Goal: Information Seeking & Learning: Stay updated

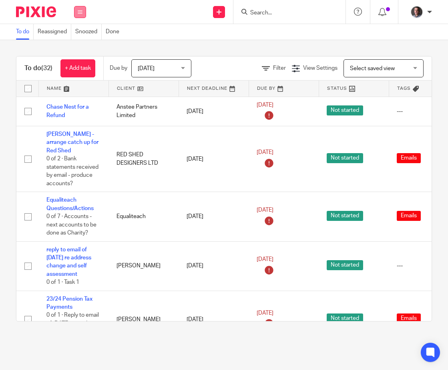
click at [81, 12] on icon at bounding box center [80, 12] width 5 height 5
click at [79, 48] on link "Email" at bounding box center [75, 49] width 13 height 6
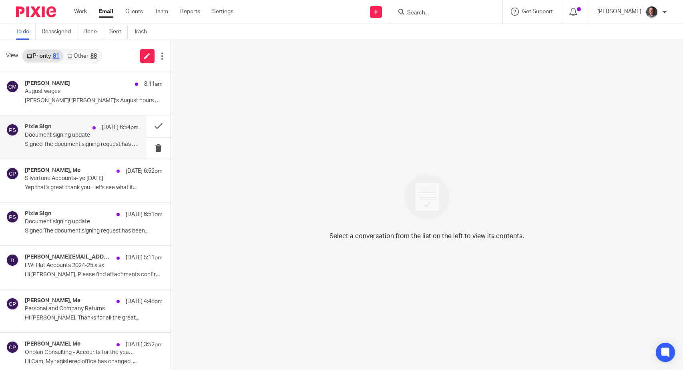
click at [72, 136] on p "Document signing update" at bounding box center [70, 135] width 91 height 7
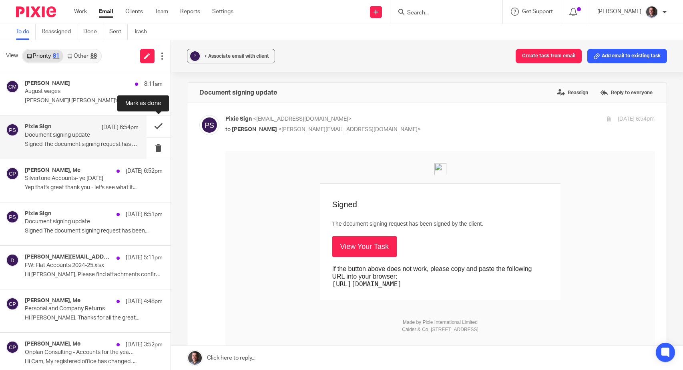
click at [158, 128] on button at bounding box center [159, 125] width 24 height 21
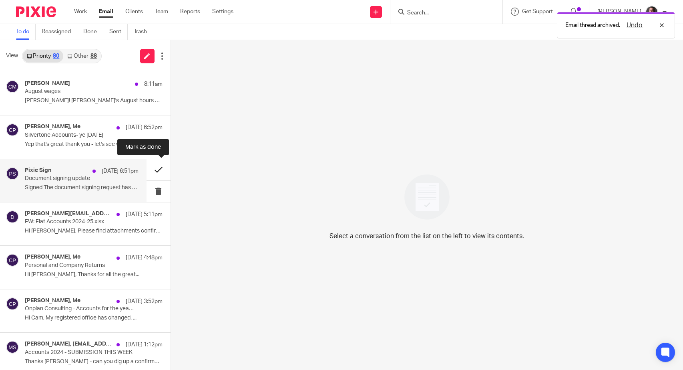
click at [158, 171] on button at bounding box center [159, 169] width 24 height 21
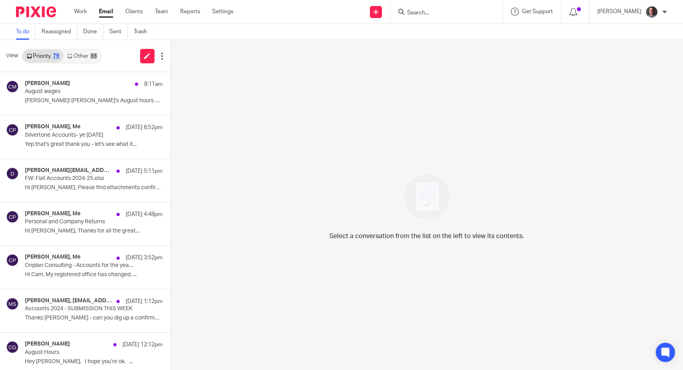
click at [81, 56] on link "Other 88" at bounding box center [81, 56] width 37 height 13
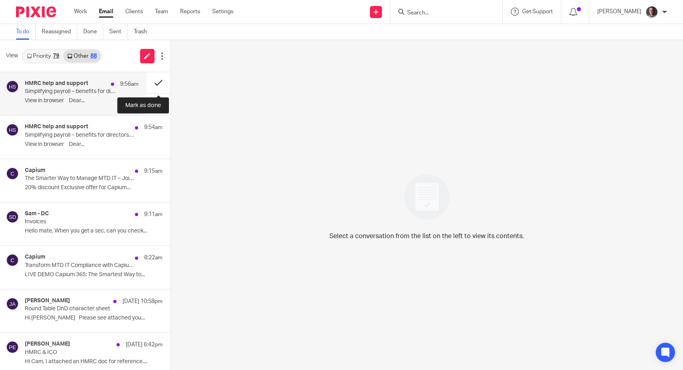
click at [158, 82] on button at bounding box center [159, 82] width 24 height 21
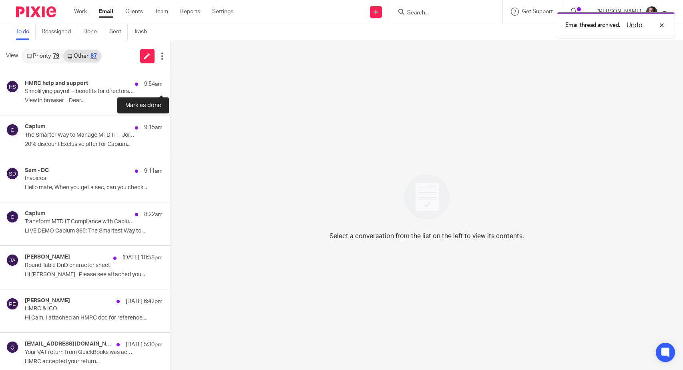
click at [171, 82] on button at bounding box center [174, 82] width 6 height 21
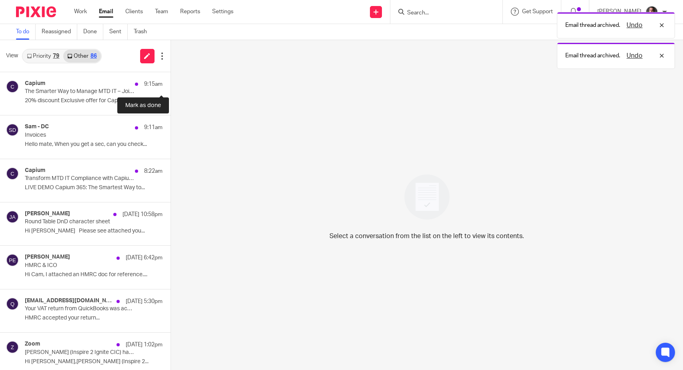
click at [171, 82] on button at bounding box center [174, 82] width 6 height 21
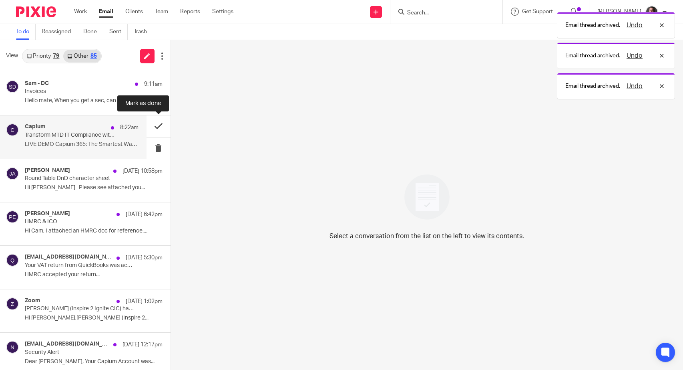
click at [160, 125] on button at bounding box center [159, 125] width 24 height 21
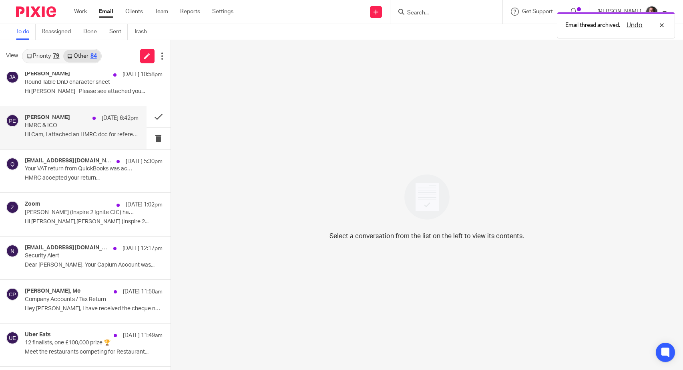
scroll to position [73, 0]
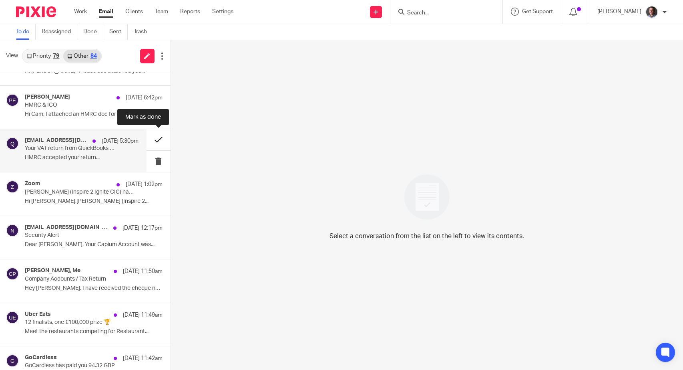
click at [156, 139] on button at bounding box center [159, 139] width 24 height 21
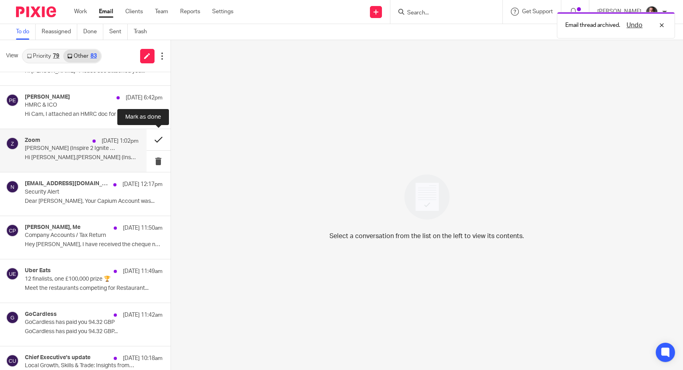
click at [157, 140] on button at bounding box center [159, 139] width 24 height 21
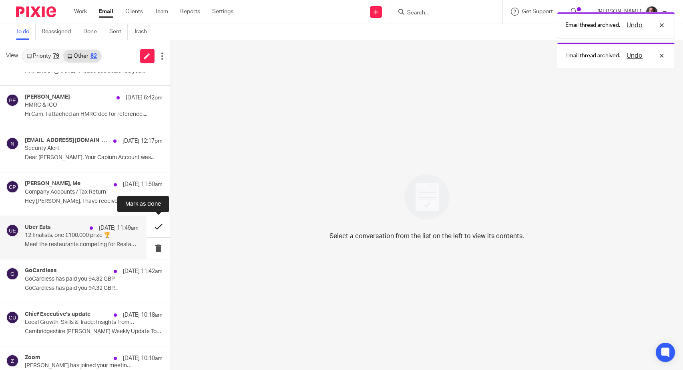
click at [159, 225] on button at bounding box center [159, 226] width 24 height 21
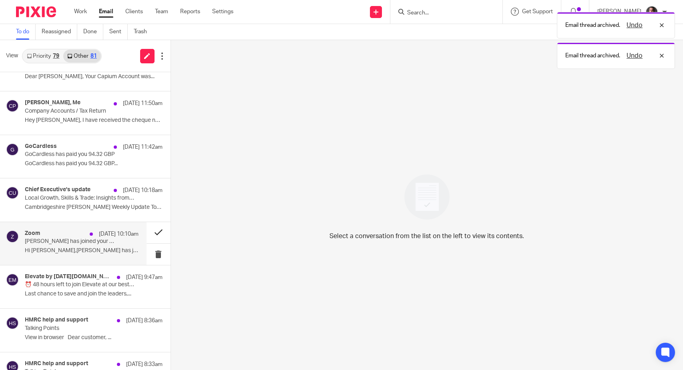
scroll to position [157, 0]
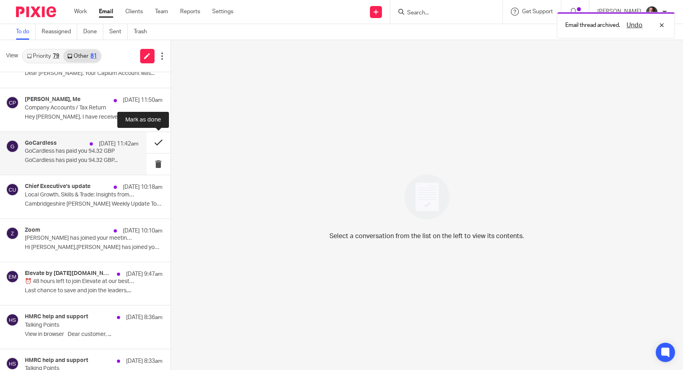
click at [157, 141] on button at bounding box center [159, 142] width 24 height 21
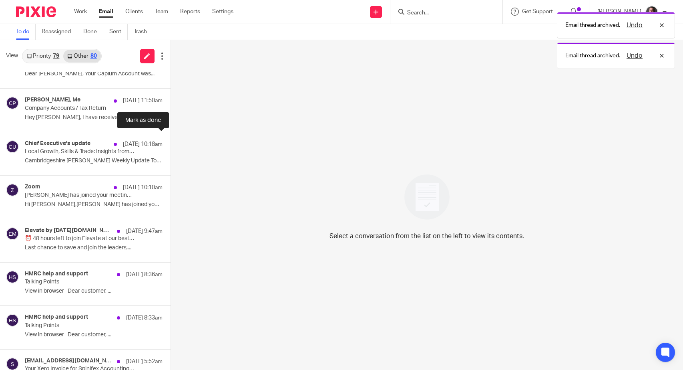
scroll to position [156, 0]
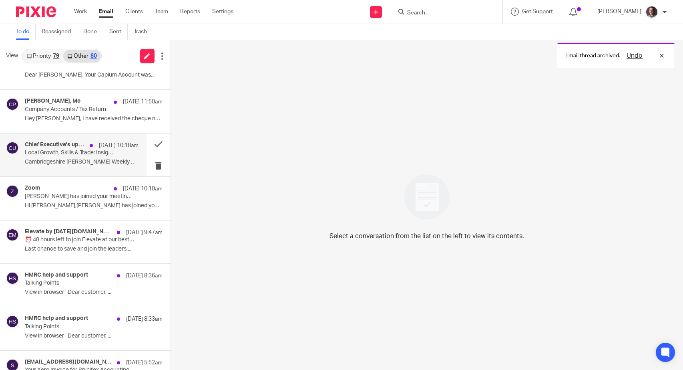
click at [88, 156] on div "Chief Executive's update 26 Aug 10:18am Local Growth, Skills & Trade: Insights …" at bounding box center [82, 154] width 114 height 27
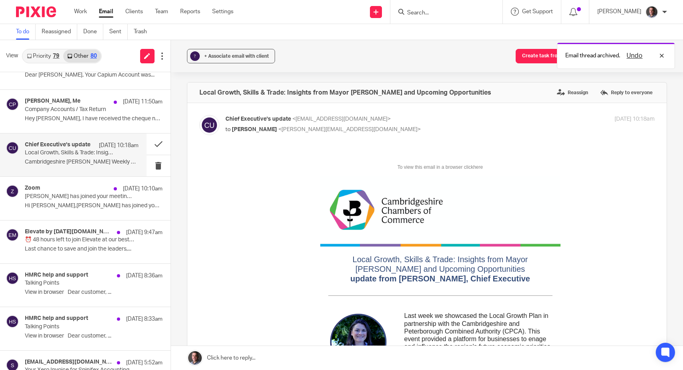
scroll to position [0, 0]
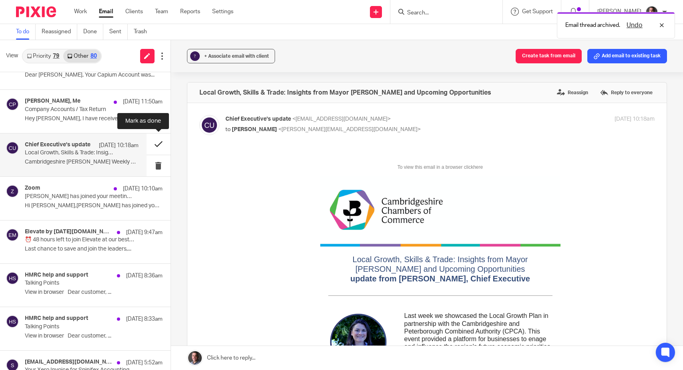
click at [157, 145] on button at bounding box center [159, 143] width 24 height 21
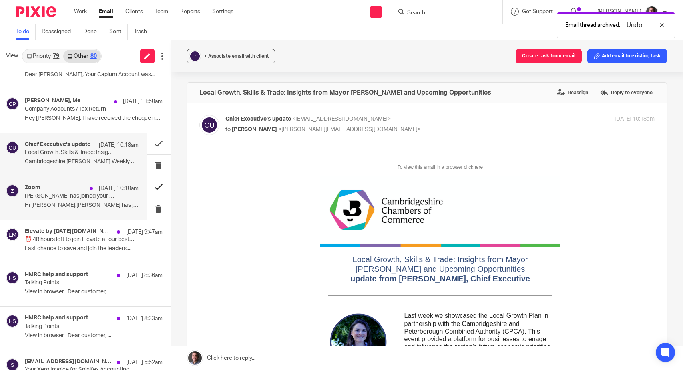
scroll to position [156, 0]
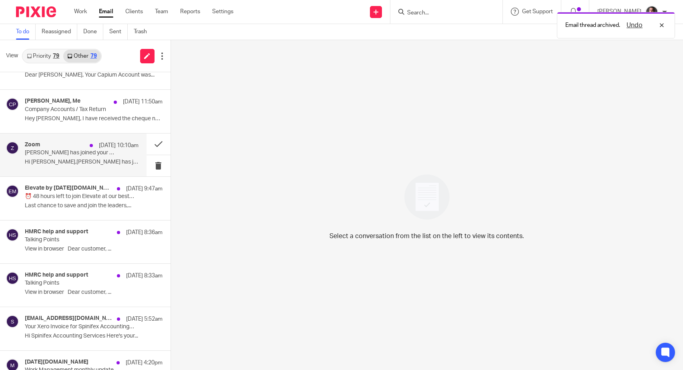
click at [107, 153] on p "Clive Evans has joined your meeting - Clive & Cam Catch Up" at bounding box center [70, 152] width 91 height 7
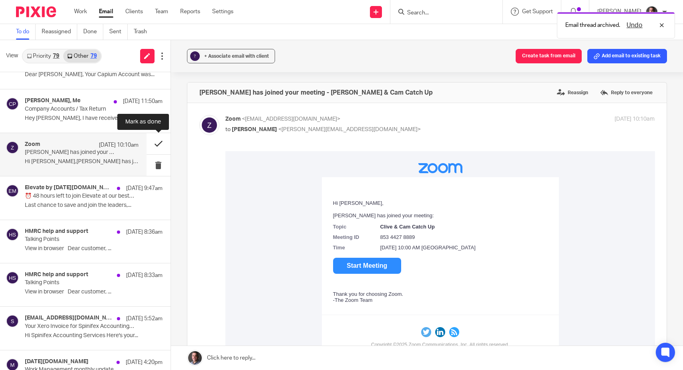
scroll to position [155, 0]
click at [158, 145] on button at bounding box center [159, 144] width 24 height 21
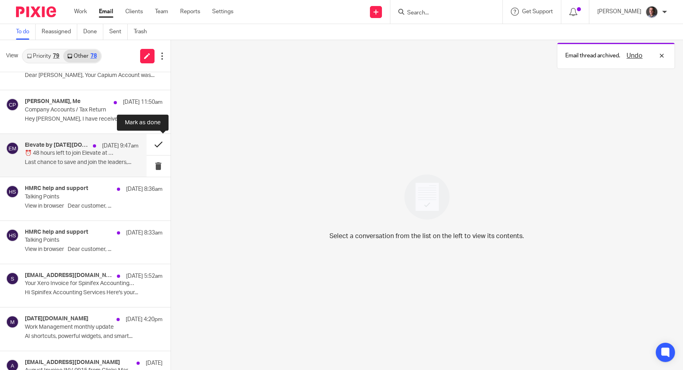
scroll to position [155, 0]
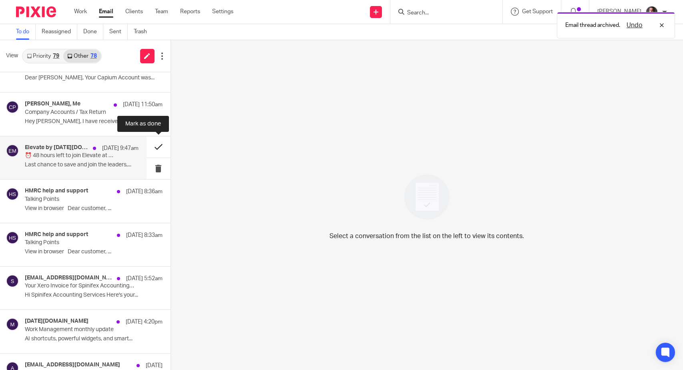
click at [157, 146] on button at bounding box center [159, 146] width 24 height 21
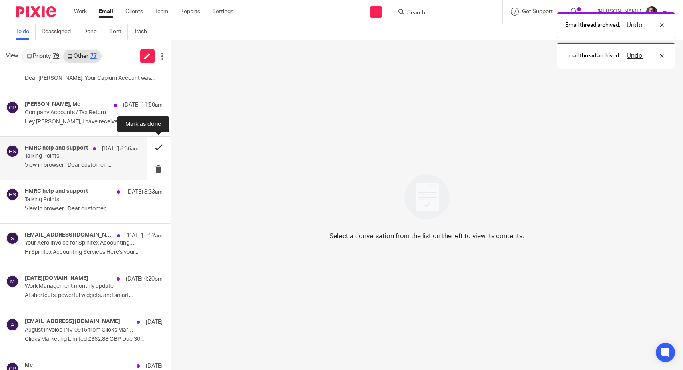
scroll to position [153, 0]
click at [158, 147] on button at bounding box center [159, 146] width 24 height 21
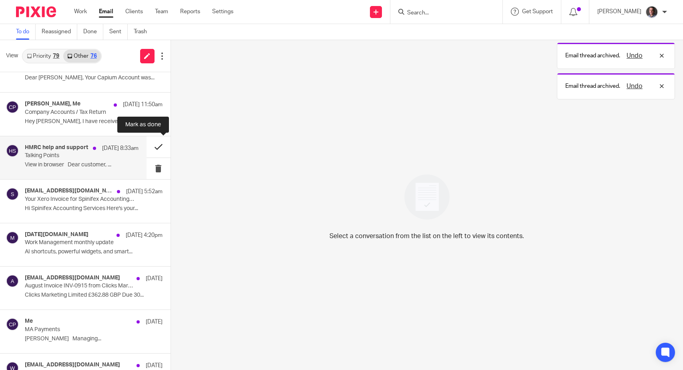
click at [158, 147] on button at bounding box center [159, 146] width 24 height 21
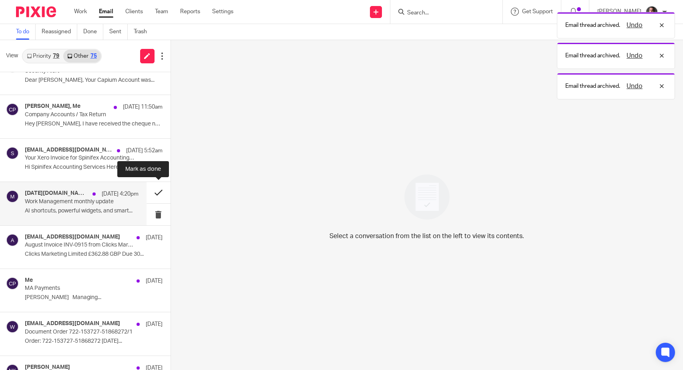
scroll to position [151, 0]
click at [158, 191] on button at bounding box center [159, 191] width 24 height 21
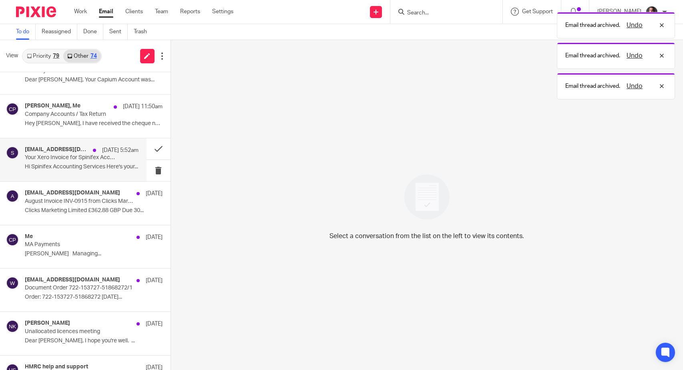
scroll to position [152, 0]
click at [47, 154] on p "Your Xero Invoice for Spinifex Accounting Services" at bounding box center [70, 156] width 91 height 7
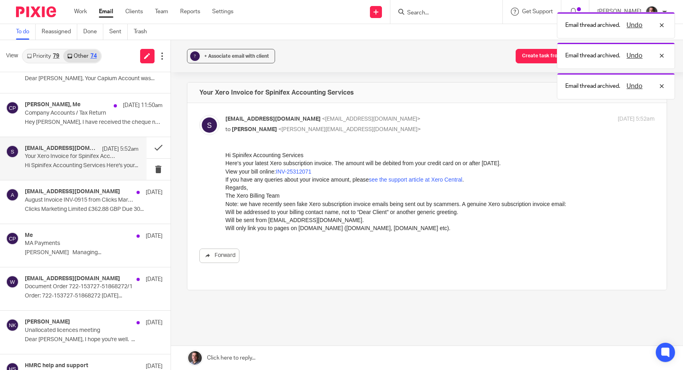
scroll to position [0, 0]
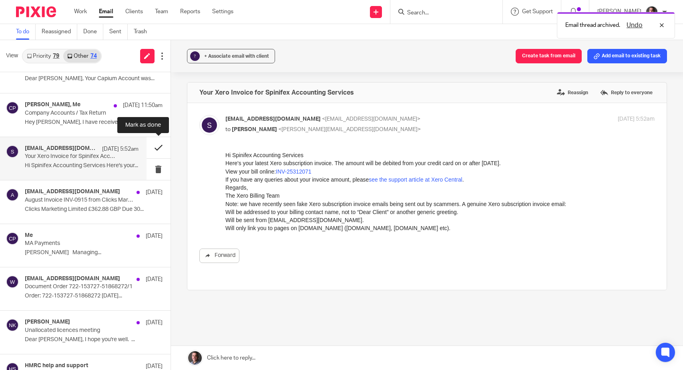
click at [158, 147] on button at bounding box center [159, 147] width 24 height 21
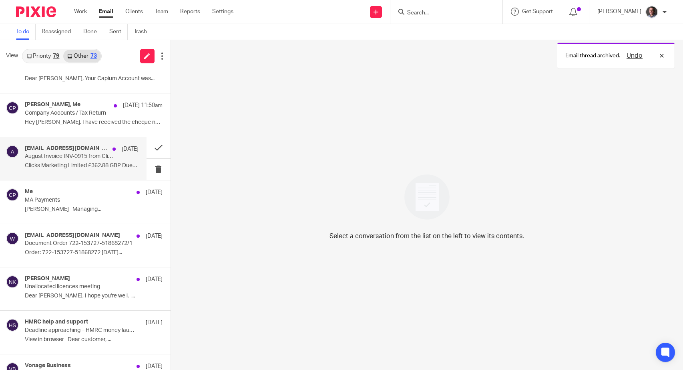
click at [71, 158] on p "August Invoice INV-0915 from Clicks Marketing Limited for Spinifex Accounting S…" at bounding box center [70, 156] width 91 height 7
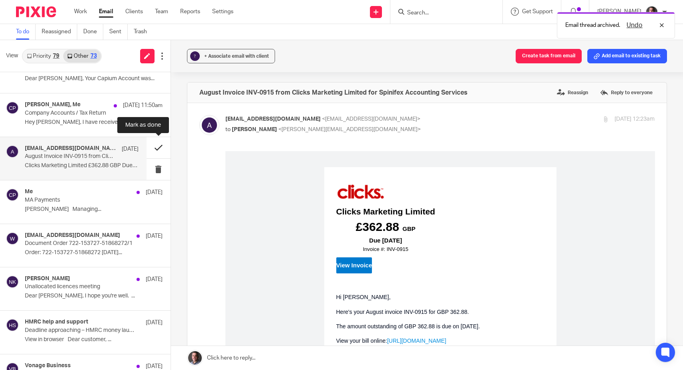
click at [157, 148] on button at bounding box center [159, 147] width 24 height 21
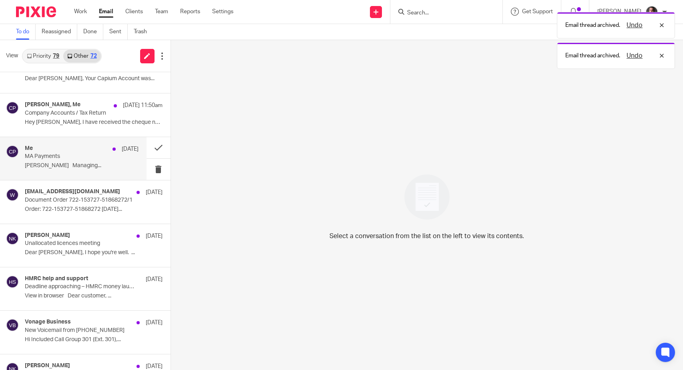
click at [59, 158] on p "MA Payments" at bounding box center [70, 156] width 91 height 7
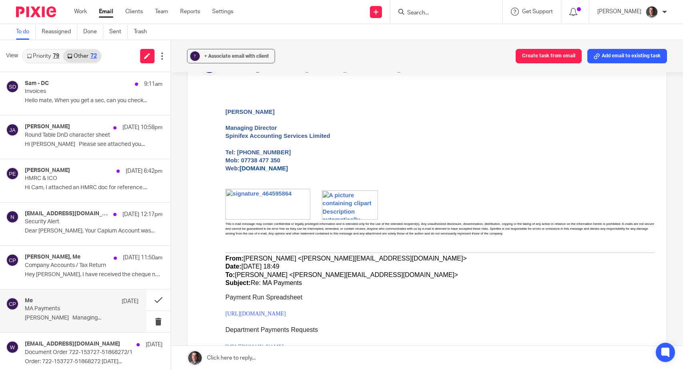
click at [45, 56] on link "Priority 79" at bounding box center [43, 56] width 40 height 13
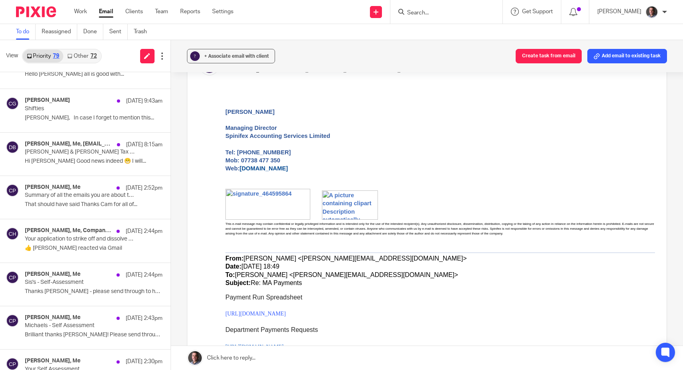
scroll to position [382, 0]
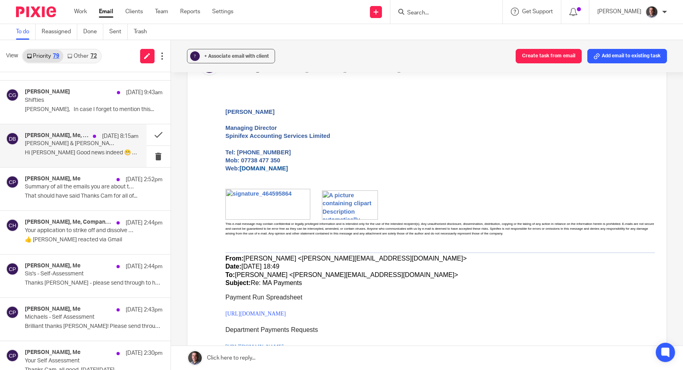
click at [58, 143] on p "David & Gill Brace Tax return info" at bounding box center [70, 143] width 91 height 7
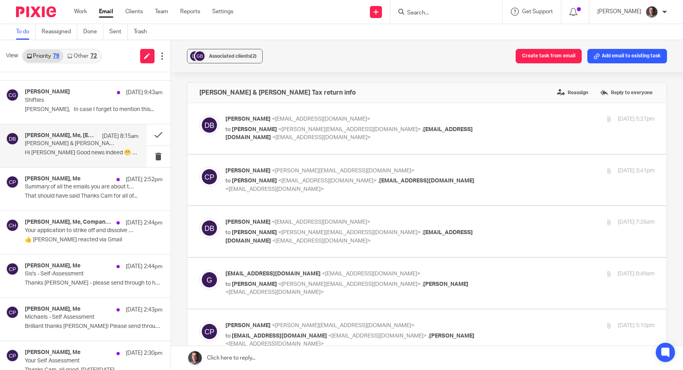
scroll to position [0, 0]
click at [159, 133] on button at bounding box center [159, 134] width 24 height 21
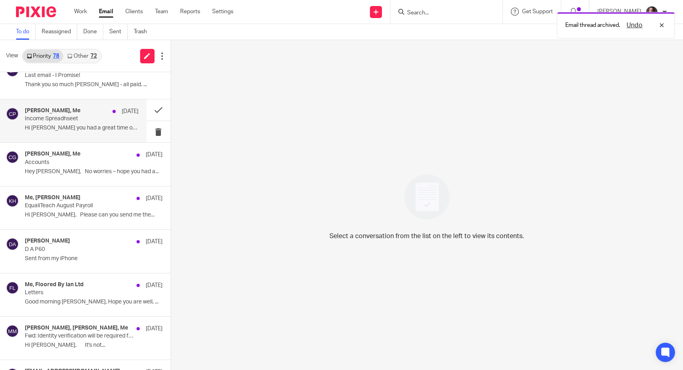
scroll to position [727, 0]
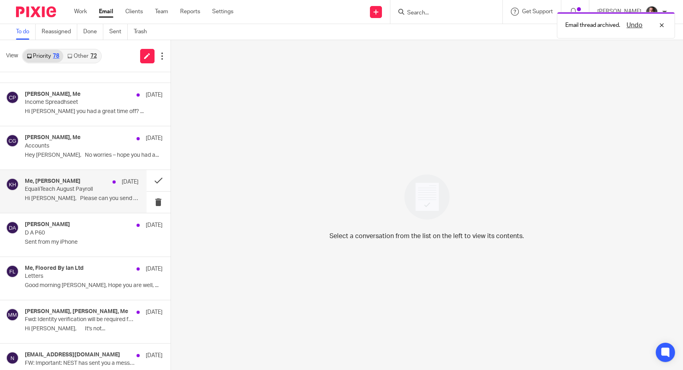
click at [86, 184] on div "Me, Kate Hollinshead 20 Aug" at bounding box center [82, 182] width 114 height 8
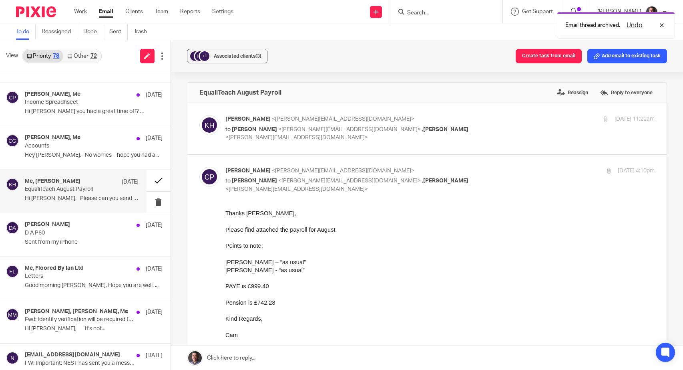
scroll to position [0, 0]
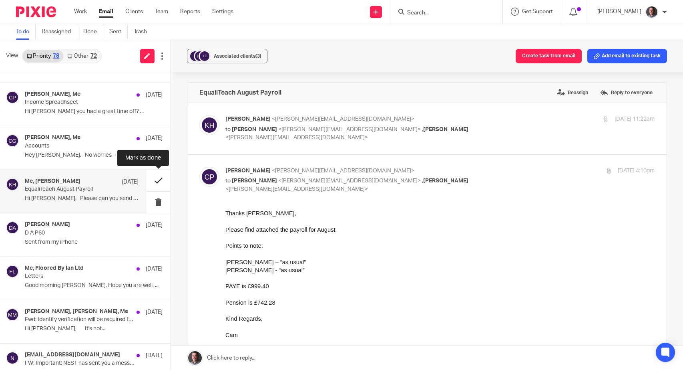
click at [161, 180] on button at bounding box center [159, 180] width 24 height 21
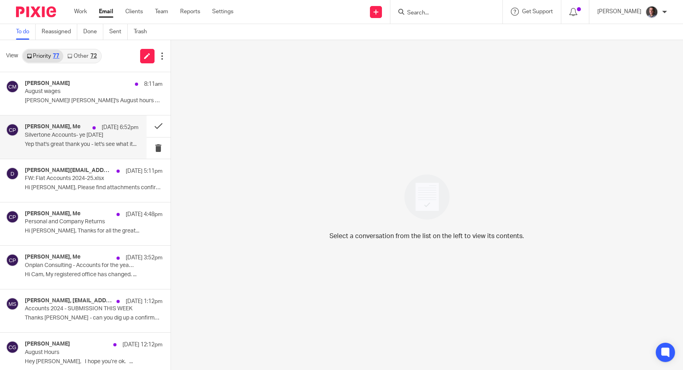
click at [101, 133] on p "Silvertone Accounts- ye 31st July 2025" at bounding box center [70, 135] width 91 height 7
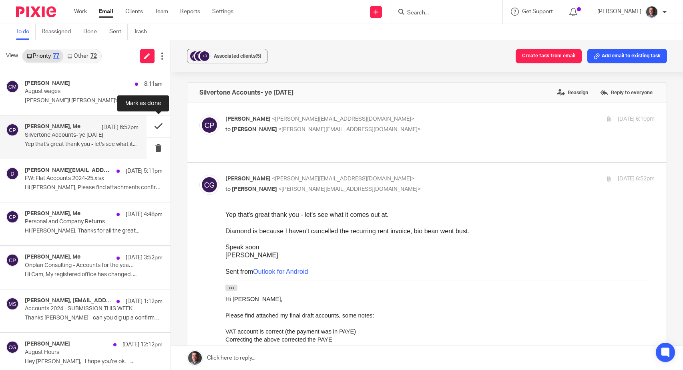
click at [158, 124] on button at bounding box center [159, 125] width 24 height 21
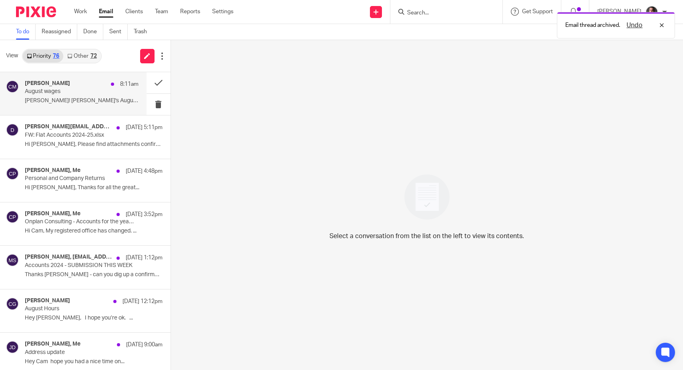
click at [77, 92] on p "August wages" at bounding box center [70, 91] width 91 height 7
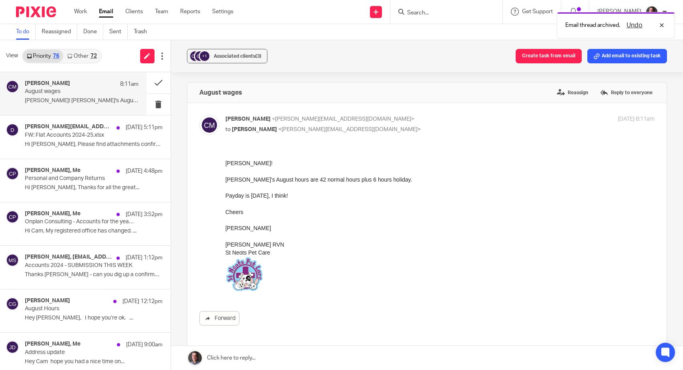
click at [86, 55] on link "Other 72" at bounding box center [81, 56] width 37 height 13
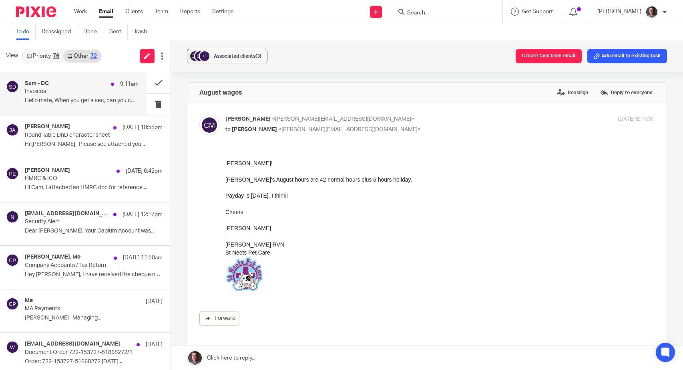
click at [88, 91] on p "Invoices" at bounding box center [70, 91] width 91 height 7
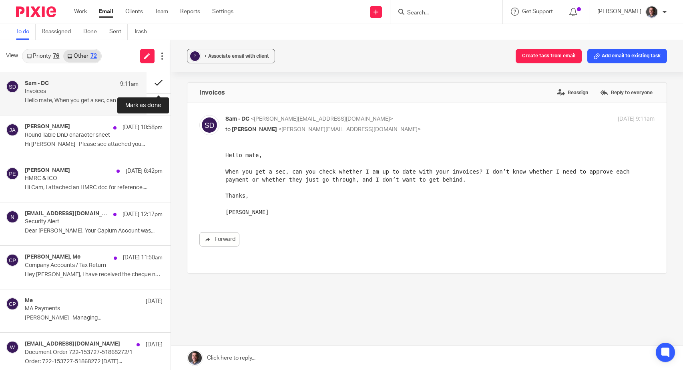
click at [161, 82] on button at bounding box center [159, 82] width 24 height 21
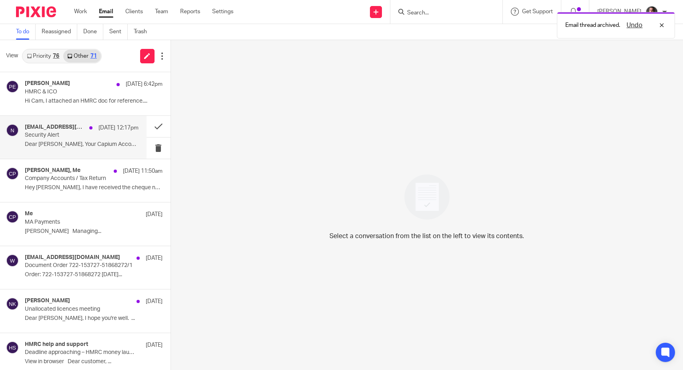
scroll to position [43, 0]
click at [76, 135] on p "Security Alert" at bounding box center [70, 135] width 91 height 7
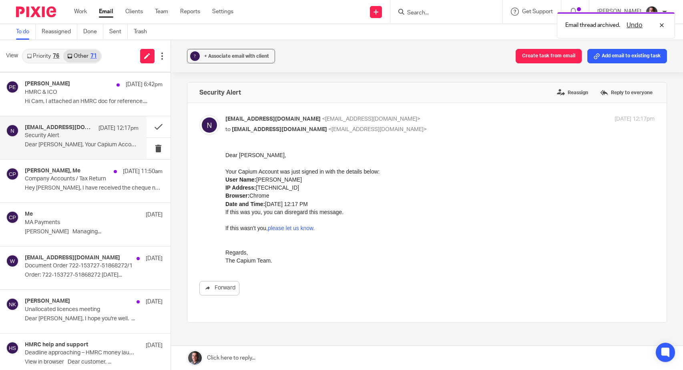
scroll to position [0, 0]
click at [159, 126] on button at bounding box center [159, 126] width 24 height 21
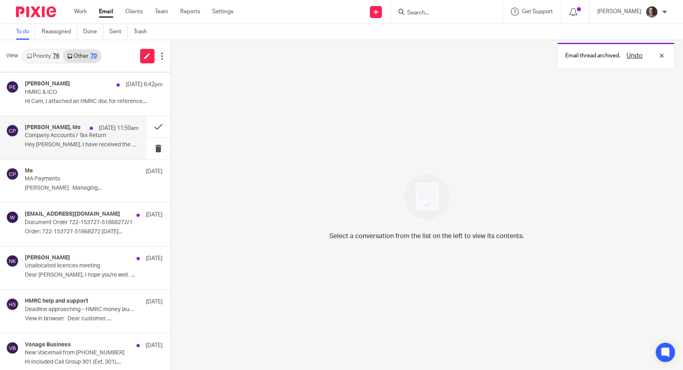
click at [77, 135] on p "Company Accounts / Tax Return" at bounding box center [70, 135] width 91 height 7
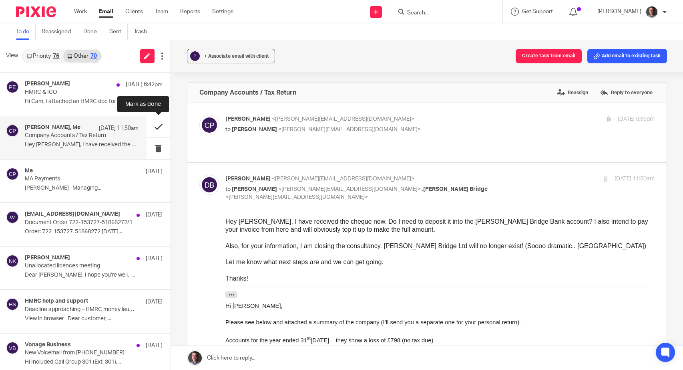
click at [158, 126] on button at bounding box center [159, 126] width 24 height 21
